Goal: Task Accomplishment & Management: Manage account settings

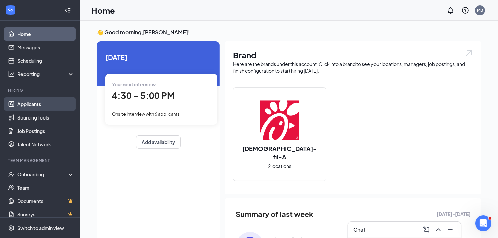
click at [47, 104] on link "Applicants" at bounding box center [45, 104] width 57 height 13
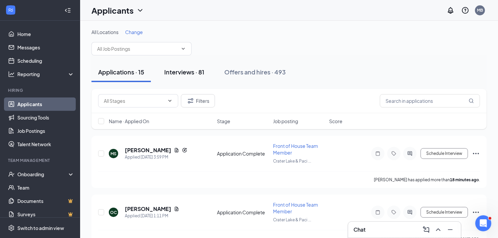
click at [188, 74] on div "Interviews · 81" at bounding box center [184, 72] width 40 height 8
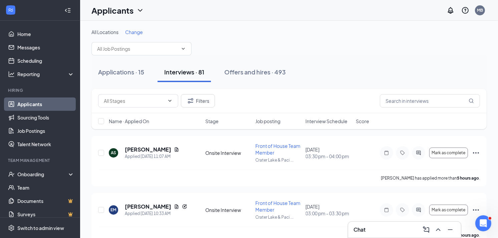
click at [136, 32] on span "Change" at bounding box center [134, 32] width 18 height 6
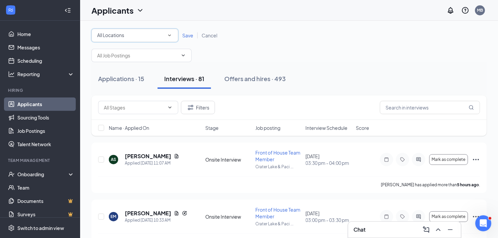
click at [136, 38] on div "All Locations" at bounding box center [135, 35] width 76 height 8
click at [145, 66] on span "[GEOGRAPHIC_DATA]" at bounding box center [121, 70] width 49 height 8
click at [188, 35] on span "Save" at bounding box center [187, 35] width 11 height 6
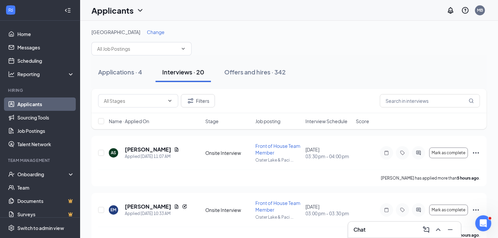
click at [321, 122] on span "Interview Schedule" at bounding box center [327, 121] width 42 height 7
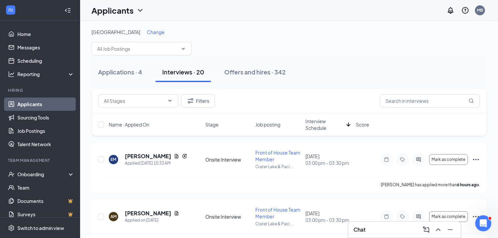
click at [68, 12] on icon "Collapse" at bounding box center [69, 10] width 3 height 4
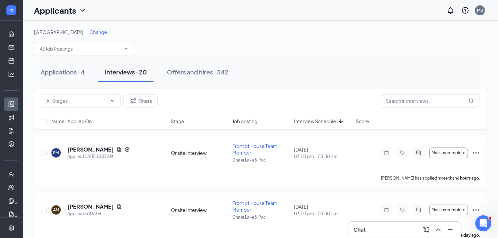
click at [319, 117] on div "Name · Applied On Stage Job posting Interview Schedule Score" at bounding box center [260, 121] width 453 height 16
click at [321, 124] on span "Interview Schedule" at bounding box center [315, 121] width 42 height 7
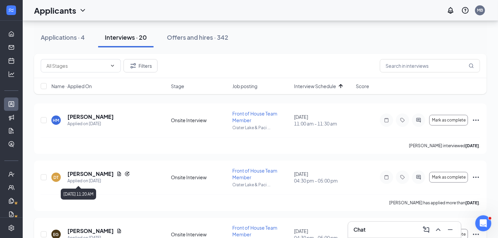
scroll to position [74, 0]
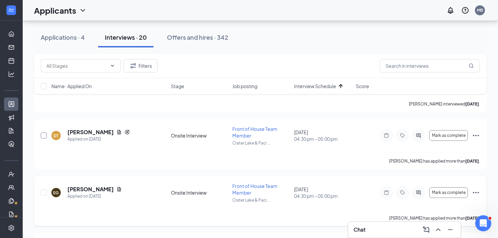
drag, startPoint x: 41, startPoint y: 135, endPoint x: 49, endPoint y: 187, distance: 53.3
click at [41, 135] on input "checkbox" at bounding box center [44, 136] width 6 height 6
checkbox input "true"
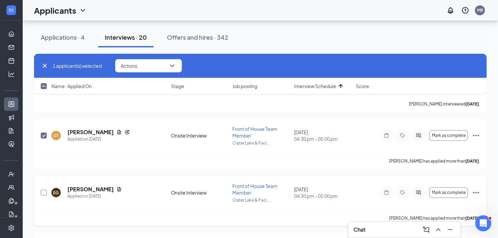
click at [42, 194] on input "checkbox" at bounding box center [44, 193] width 6 height 6
checkbox input "true"
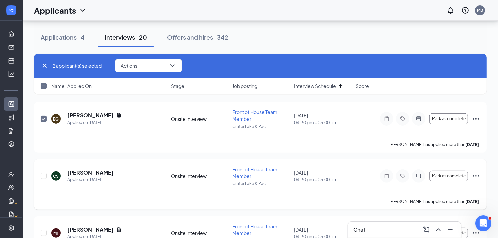
scroll to position [148, 0]
click at [41, 174] on input "checkbox" at bounding box center [44, 176] width 6 height 6
checkbox input "true"
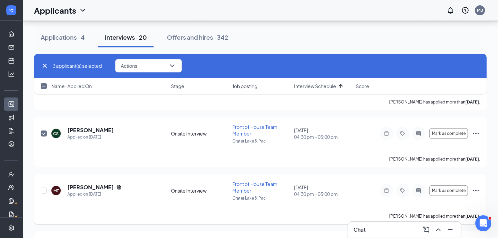
scroll to position [223, 0]
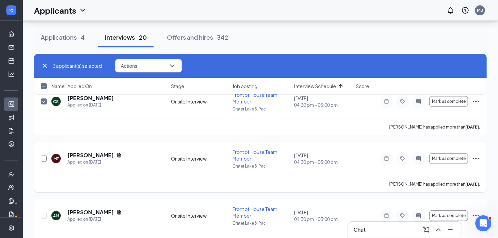
click at [43, 158] on input "checkbox" at bounding box center [44, 159] width 6 height 6
checkbox input "true"
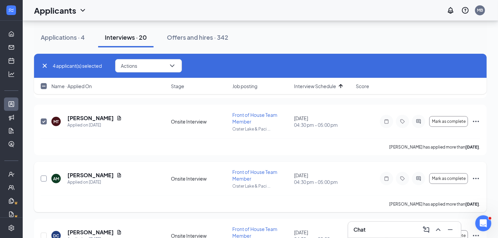
drag, startPoint x: 43, startPoint y: 178, endPoint x: 77, endPoint y: 175, distance: 33.6
click at [43, 178] on input "checkbox" at bounding box center [44, 179] width 6 height 6
checkbox input "true"
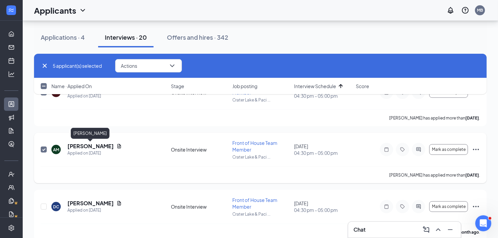
scroll to position [297, 0]
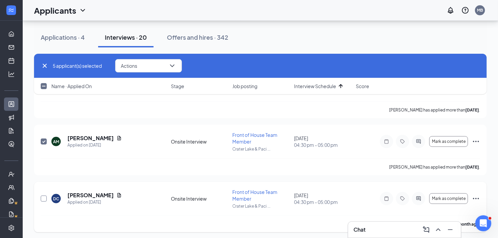
click at [45, 199] on input "checkbox" at bounding box center [44, 199] width 6 height 6
checkbox input "true"
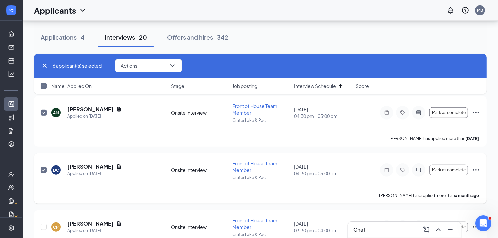
scroll to position [334, 0]
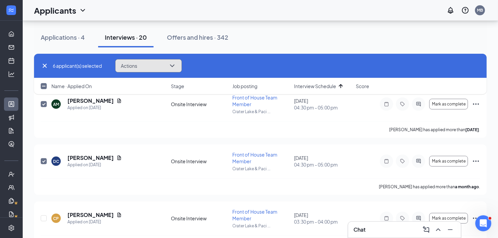
click at [168, 62] on button "Actions" at bounding box center [148, 65] width 67 height 13
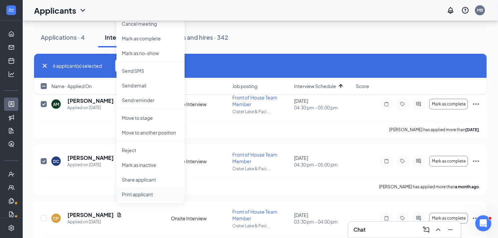
click at [145, 194] on p "Print applicant" at bounding box center [150, 194] width 57 height 7
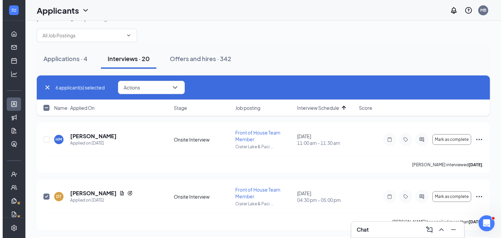
scroll to position [0, 0]
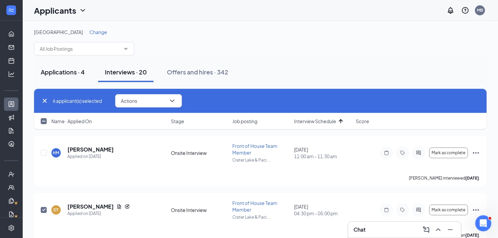
click at [47, 72] on div "Applications · 4" at bounding box center [63, 72] width 44 height 8
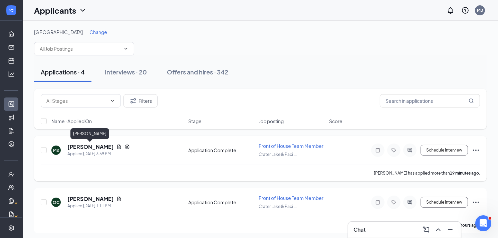
click at [95, 144] on h5 "[PERSON_NAME]" at bounding box center [90, 146] width 46 height 7
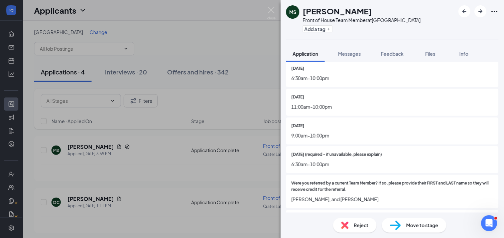
scroll to position [331, 0]
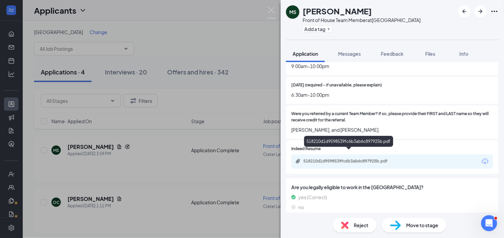
click at [341, 159] on div "518210d1d9598539fc6b3ab6c897925b.pdf" at bounding box center [350, 161] width 94 height 5
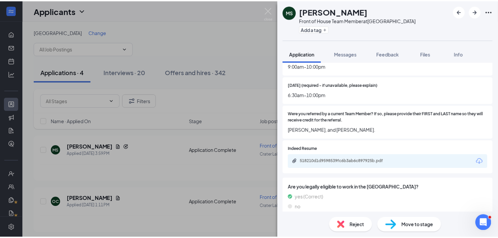
scroll to position [329, 0]
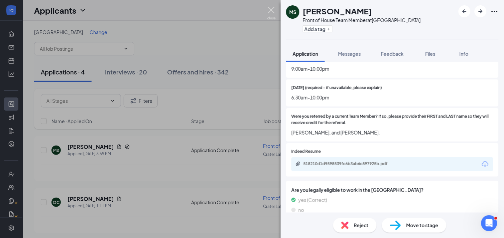
click at [271, 12] on img at bounding box center [271, 13] width 8 height 13
